Goal: Information Seeking & Learning: Learn about a topic

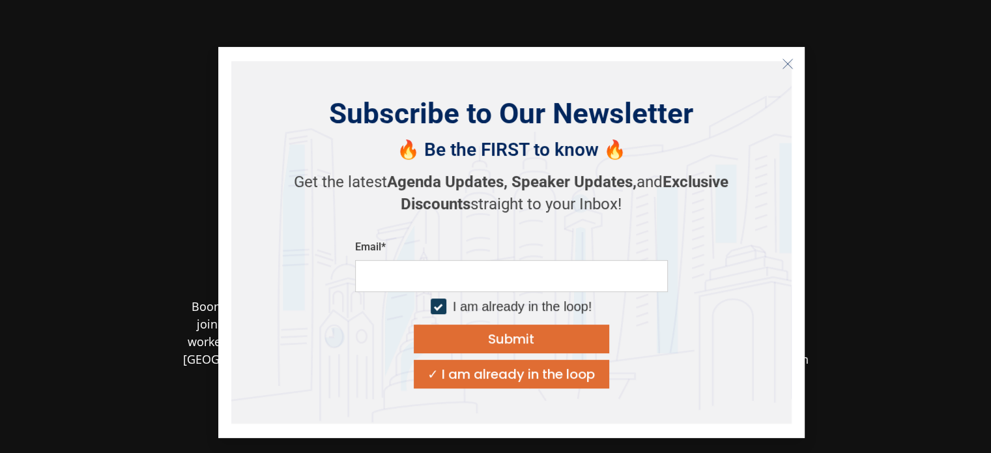
click at [923, 203] on section "Boon Chew Senior Managing Director, Managing Partner Trustar Capital Partners […" at bounding box center [495, 320] width 991 height 640
click at [777, 62] on button "Close" at bounding box center [787, 63] width 21 height 21
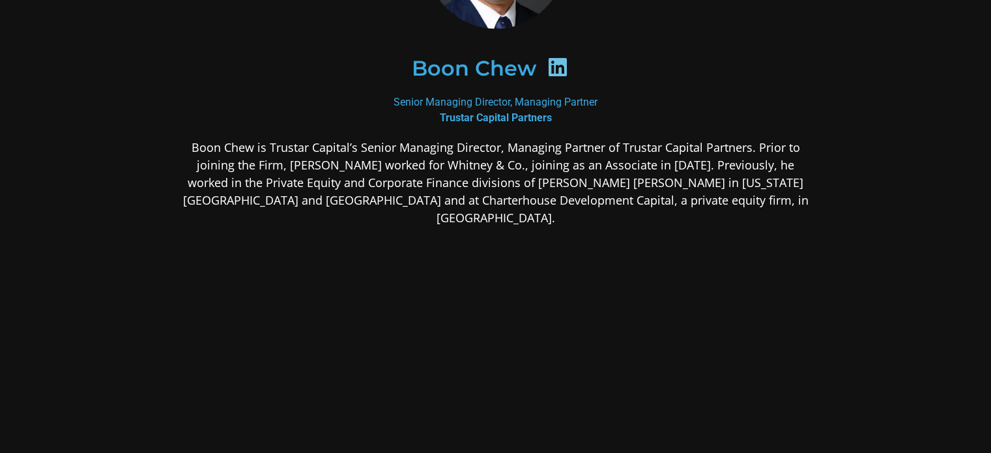
scroll to position [169, 0]
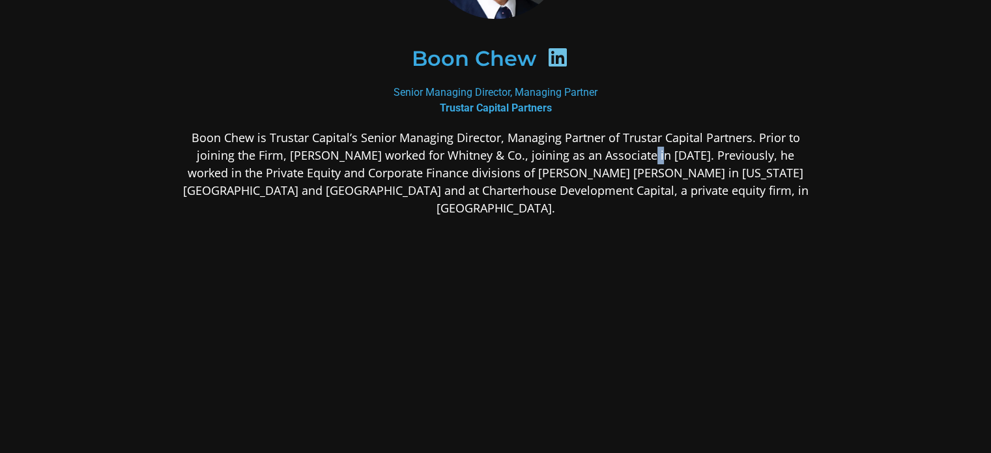
drag, startPoint x: 626, startPoint y: 151, endPoint x: 659, endPoint y: 149, distance: 33.3
click at [657, 149] on p "Boon Chew is Trustar Capital’s Senior Managing Director, Managing Partner of Tr…" at bounding box center [495, 173] width 633 height 88
click at [659, 149] on p "Boon Chew is Trustar Capital’s Senior Managing Director, Managing Partner of Tr…" at bounding box center [495, 173] width 633 height 88
click at [559, 60] on icon at bounding box center [557, 57] width 21 height 21
drag, startPoint x: 492, startPoint y: 165, endPoint x: 675, endPoint y: 165, distance: 182.4
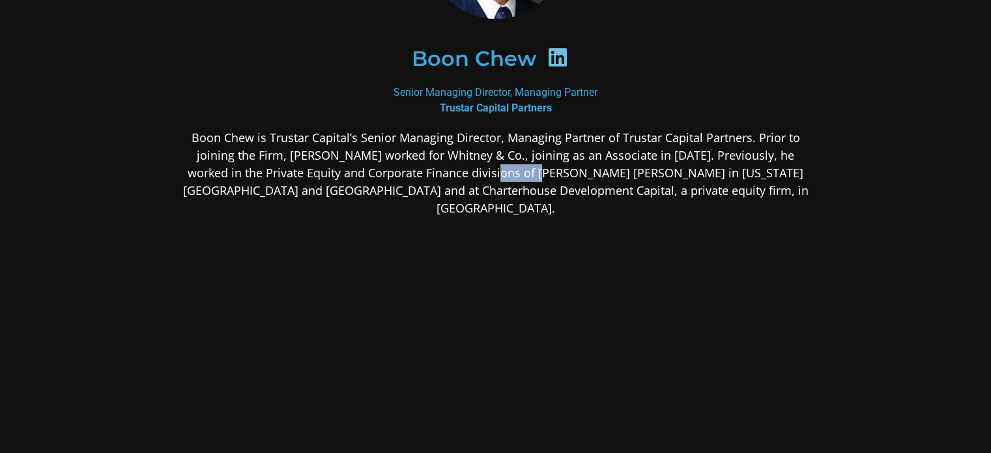
click at [674, 165] on p "Boon Chew is Trustar Capital’s Senior Managing Director, Managing Partner of Tr…" at bounding box center [495, 173] width 633 height 88
click at [675, 165] on p "Boon Chew is Trustar Capital’s Senior Managing Director, Managing Partner of Tr…" at bounding box center [495, 173] width 633 height 88
drag, startPoint x: 622, startPoint y: 169, endPoint x: 677, endPoint y: 169, distance: 55.4
click at [676, 170] on p "Boon Chew is Trustar Capital’s Senior Managing Director, Managing Partner of Tr…" at bounding box center [495, 173] width 633 height 88
click at [678, 168] on p "Boon Chew is Trustar Capital’s Senior Managing Director, Managing Partner of Tr…" at bounding box center [495, 173] width 633 height 88
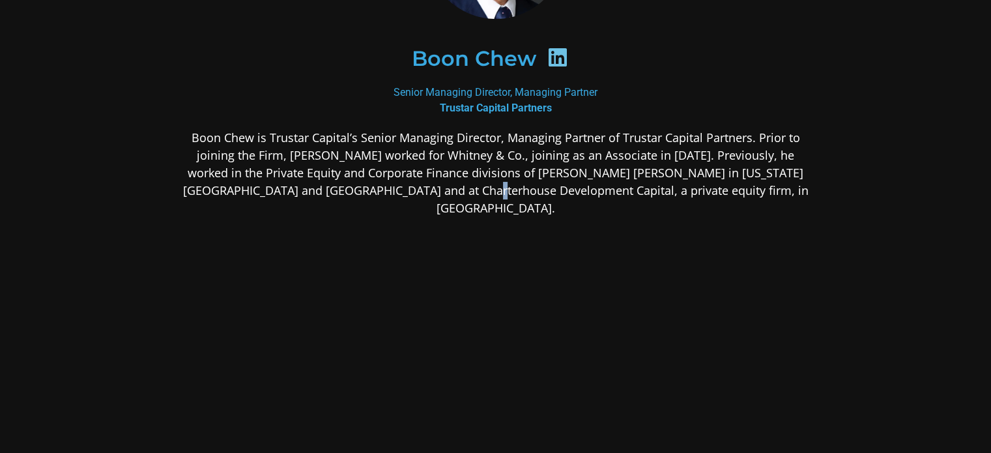
drag, startPoint x: 566, startPoint y: 190, endPoint x: 662, endPoint y: 182, distance: 96.1
click at [654, 185] on p "Boon Chew is Trustar Capital’s Senior Managing Director, Managing Partner of Tr…" at bounding box center [495, 173] width 633 height 88
click at [662, 182] on p "Boon Chew is Trustar Capital’s Senior Managing Director, Managing Partner of Tr…" at bounding box center [495, 173] width 633 height 88
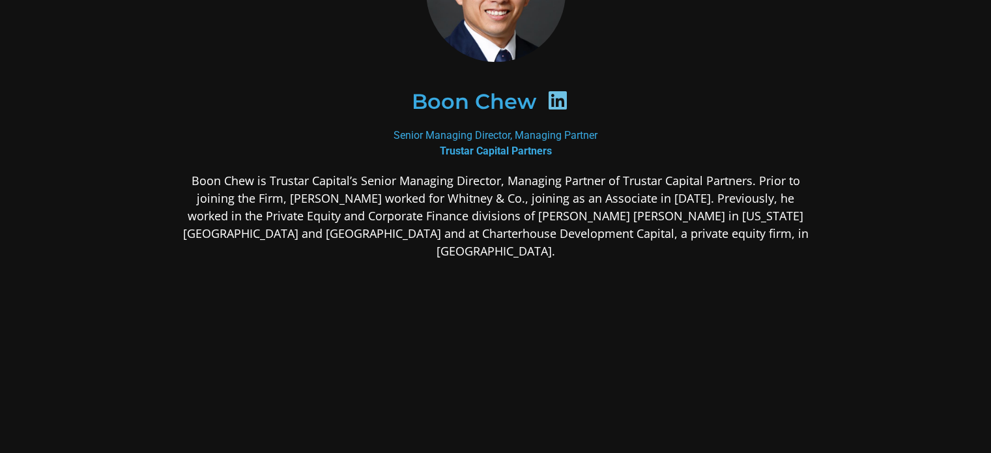
scroll to position [104, 0]
